Goal: Submit feedback/report problem

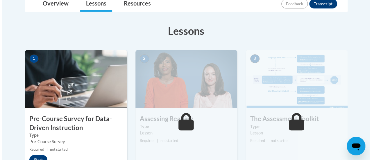
scroll to position [145, 0]
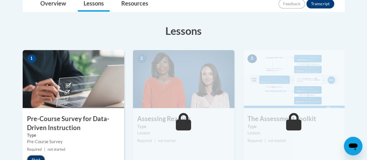
click at [37, 155] on button "Start" at bounding box center [36, 159] width 18 height 9
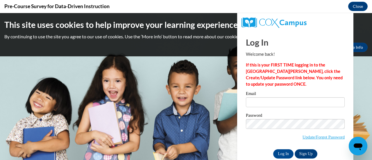
scroll to position [0, 0]
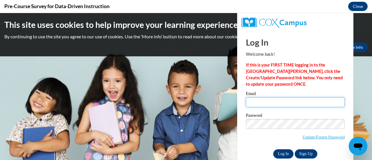
type input "[PERSON_NAME][EMAIL_ADDRESS][PERSON_NAME][DOMAIN_NAME]"
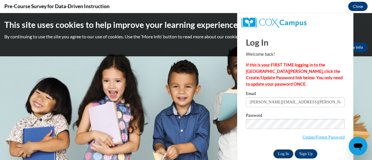
click at [280, 153] on input "Log In" at bounding box center [283, 153] width 20 height 9
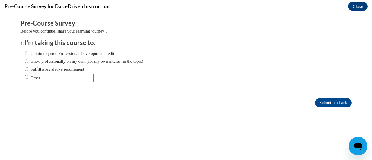
click at [33, 77] on label "Other" at bounding box center [59, 78] width 69 height 8
click at [28, 77] on input "Other" at bounding box center [27, 77] width 4 height 6
radio input "true"
click at [55, 81] on input "Other" at bounding box center [66, 78] width 53 height 8
type input "District requirement"
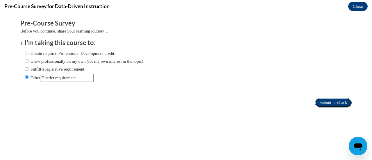
click at [320, 102] on input "Submit feedback" at bounding box center [333, 102] width 37 height 9
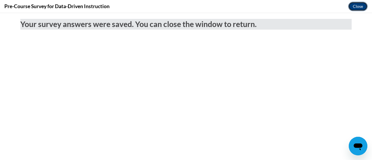
click at [356, 6] on button "Close" at bounding box center [357, 6] width 19 height 9
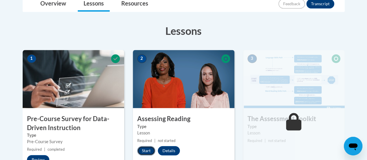
click at [142, 152] on button "Start" at bounding box center [146, 150] width 18 height 9
